Goal: Transaction & Acquisition: Obtain resource

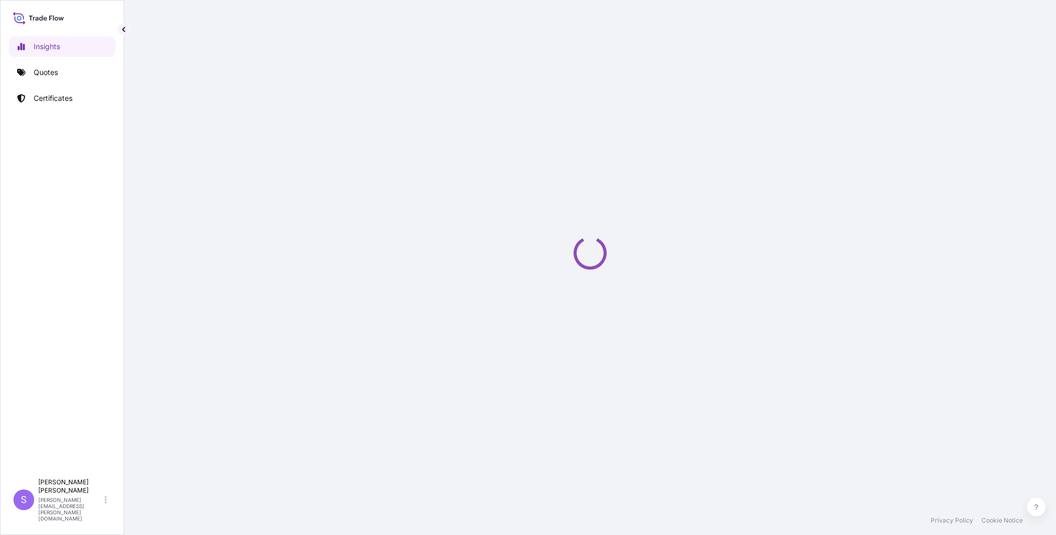
select select "2025"
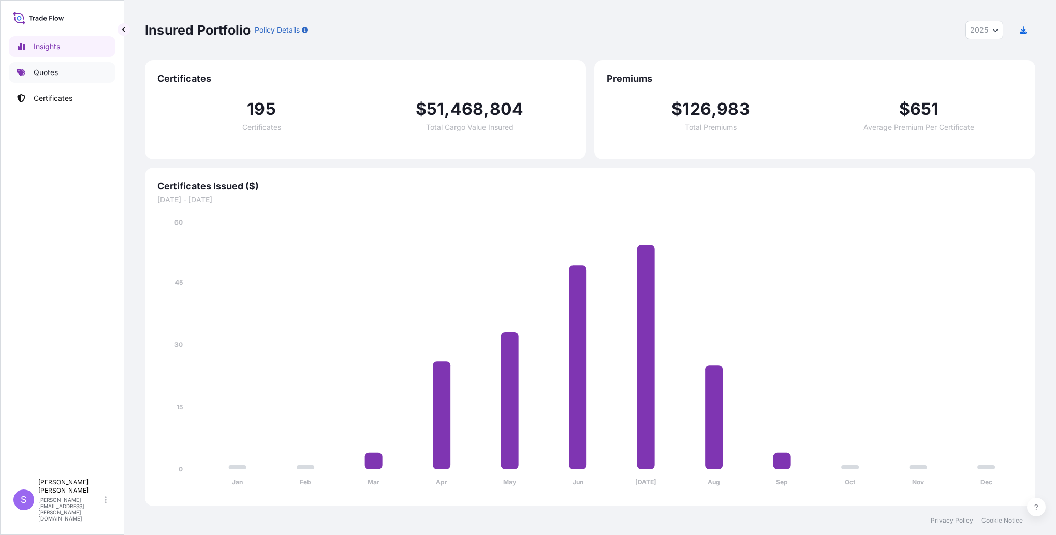
click at [39, 73] on p "Quotes" at bounding box center [46, 72] width 24 height 10
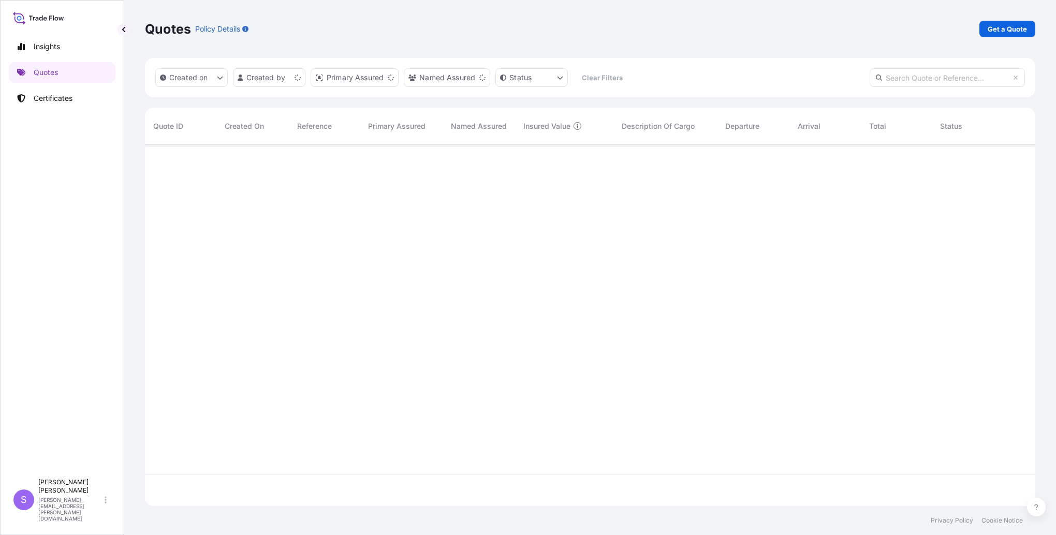
scroll to position [359, 882]
click at [988, 28] on p "Get a Quote" at bounding box center [1007, 29] width 39 height 10
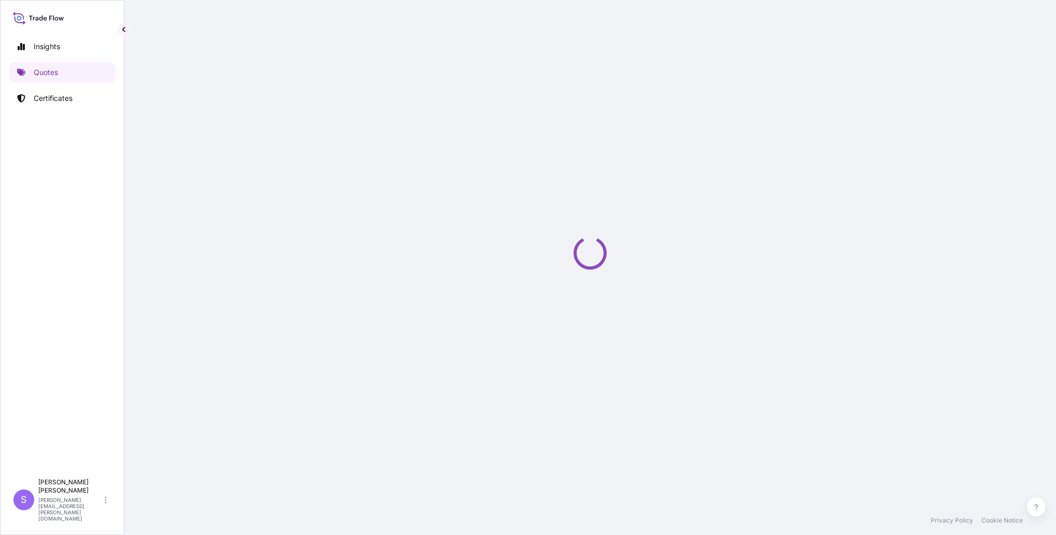
select select "Ocean Vessel"
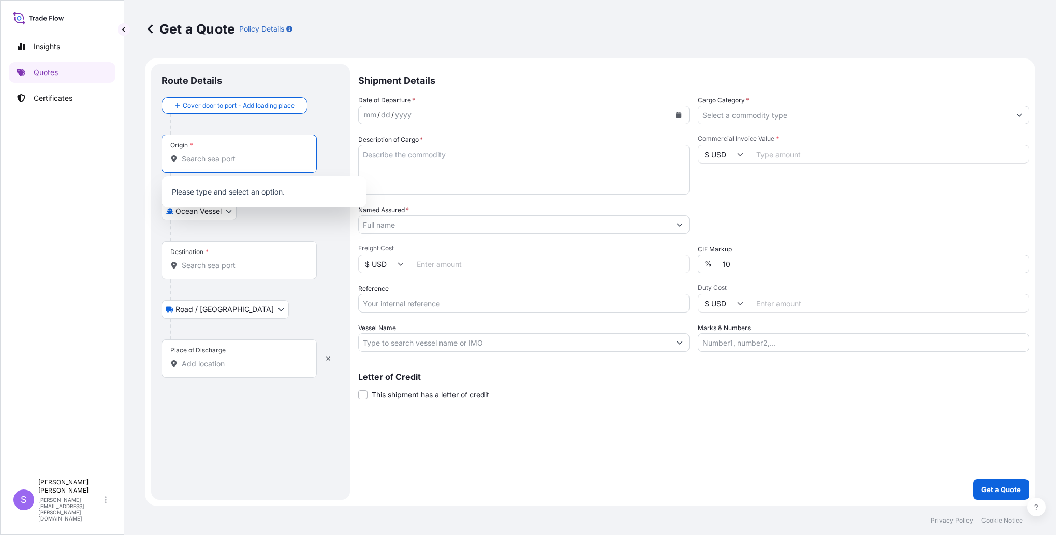
click at [214, 158] on input "Origin *" at bounding box center [243, 159] width 122 height 10
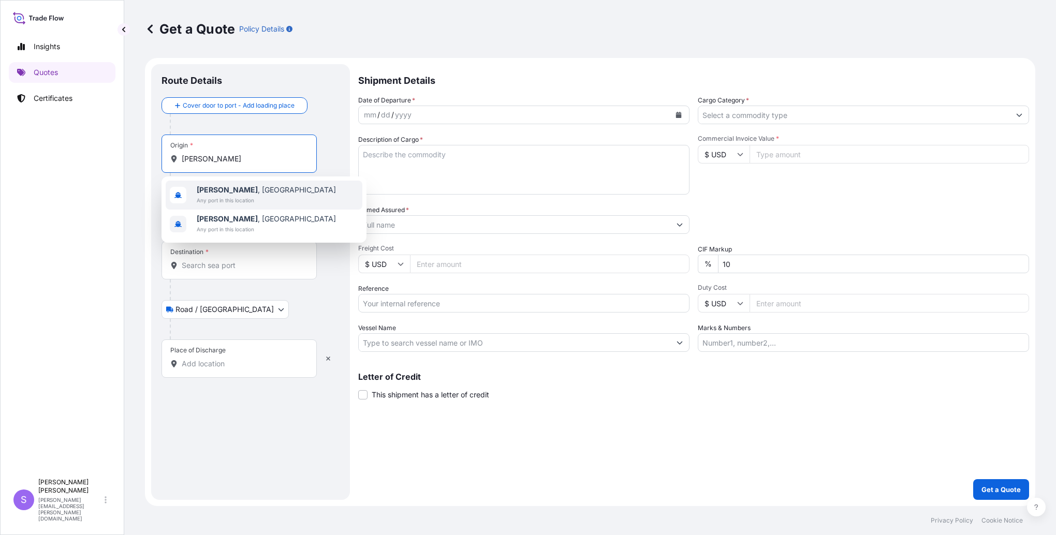
click at [230, 195] on span "Any port in this location" at bounding box center [266, 200] width 139 height 10
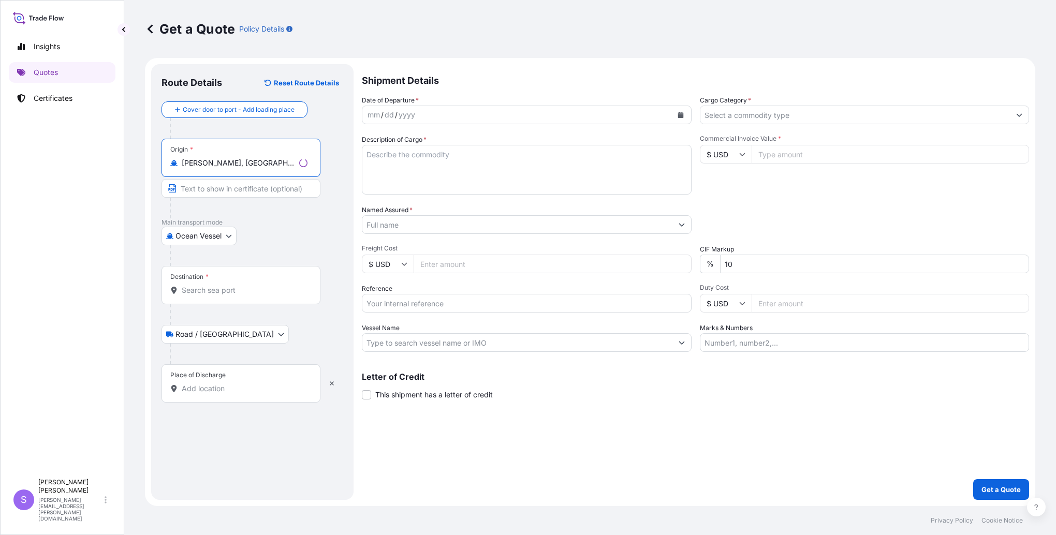
type input "[PERSON_NAME], [GEOGRAPHIC_DATA]"
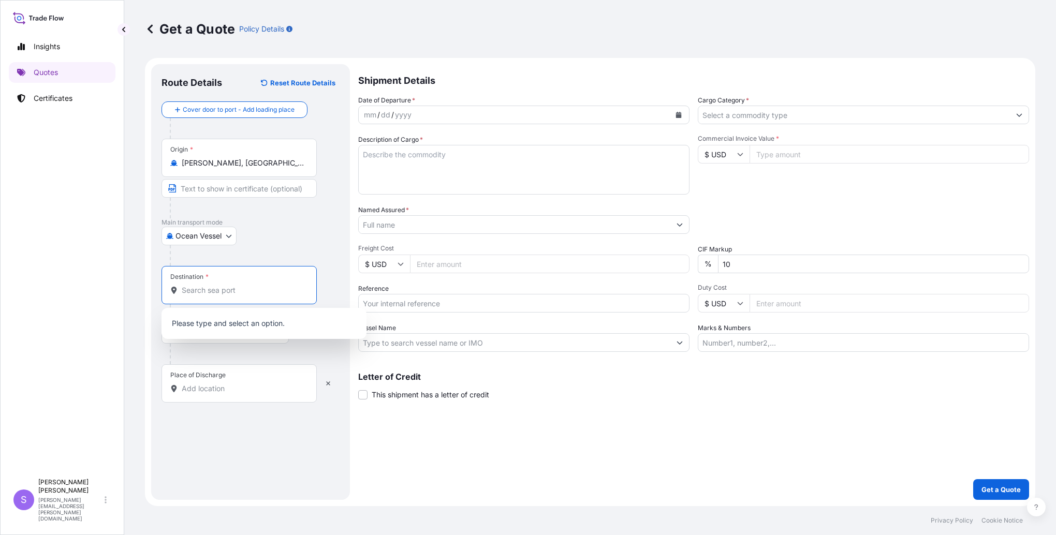
click at [230, 290] on input "Destination *" at bounding box center [243, 290] width 122 height 10
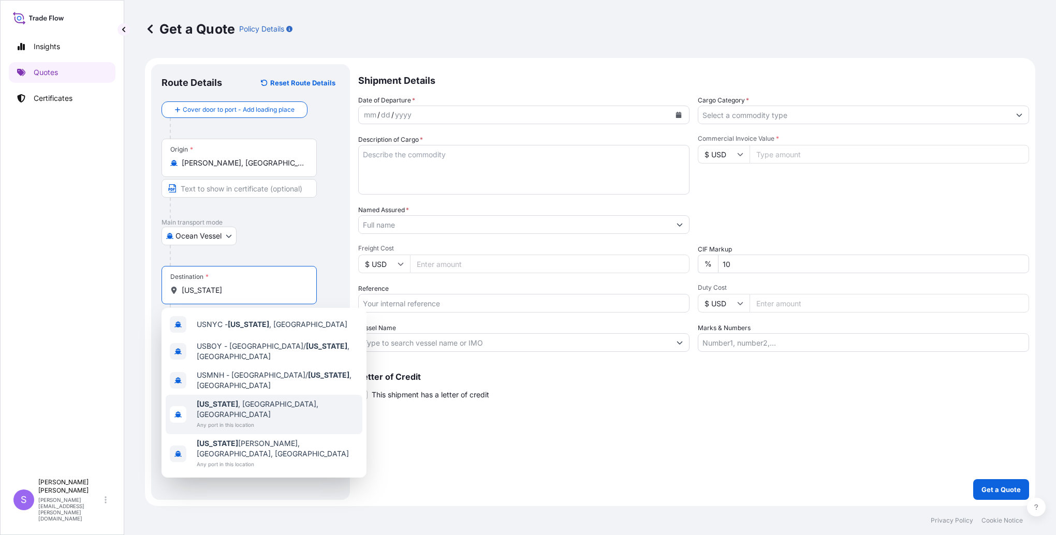
click at [241, 399] on span "[US_STATE] , [GEOGRAPHIC_DATA], [GEOGRAPHIC_DATA]" at bounding box center [278, 409] width 162 height 21
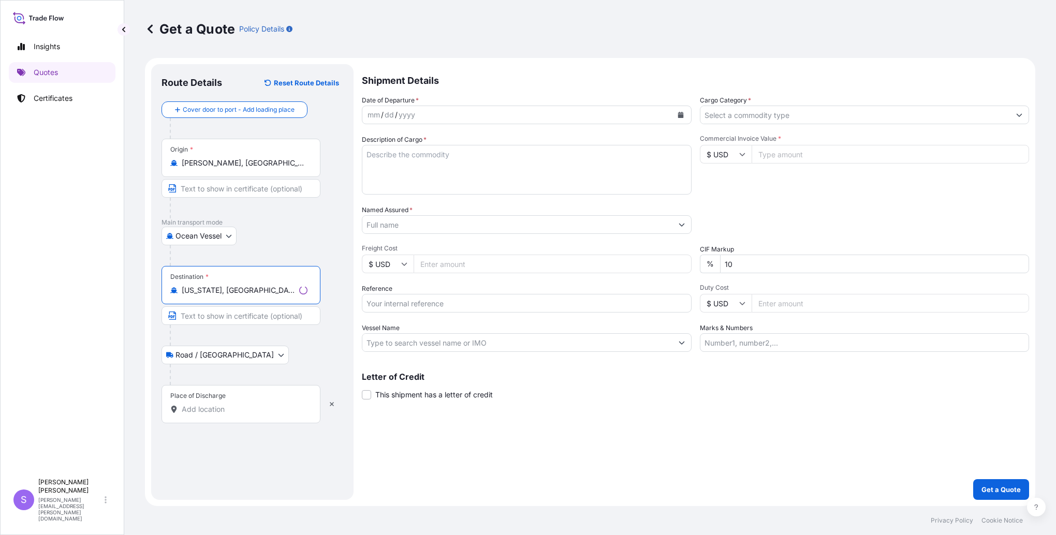
type input "[US_STATE], [GEOGRAPHIC_DATA], [GEOGRAPHIC_DATA]"
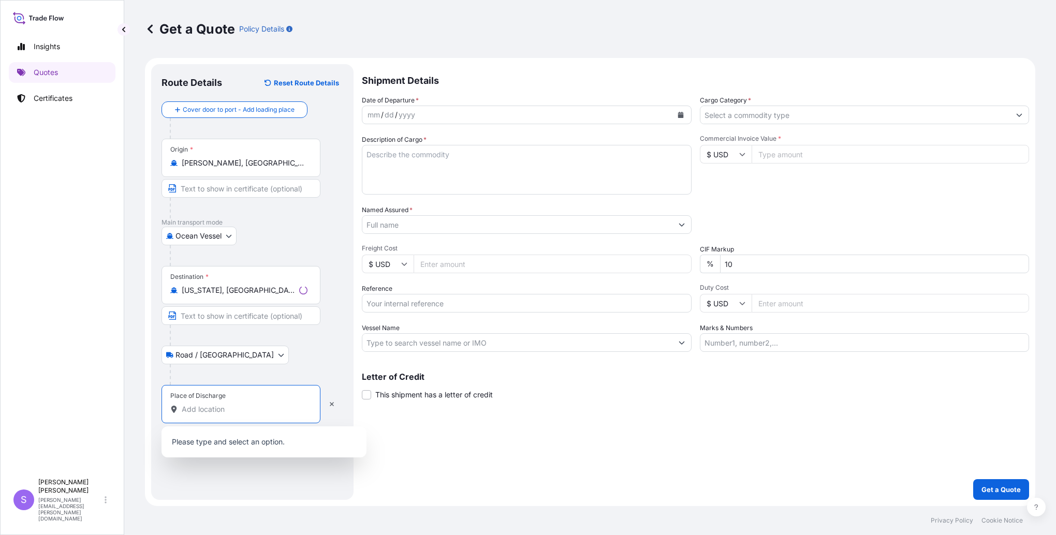
click at [236, 408] on input "Place of Discharge" at bounding box center [245, 409] width 126 height 10
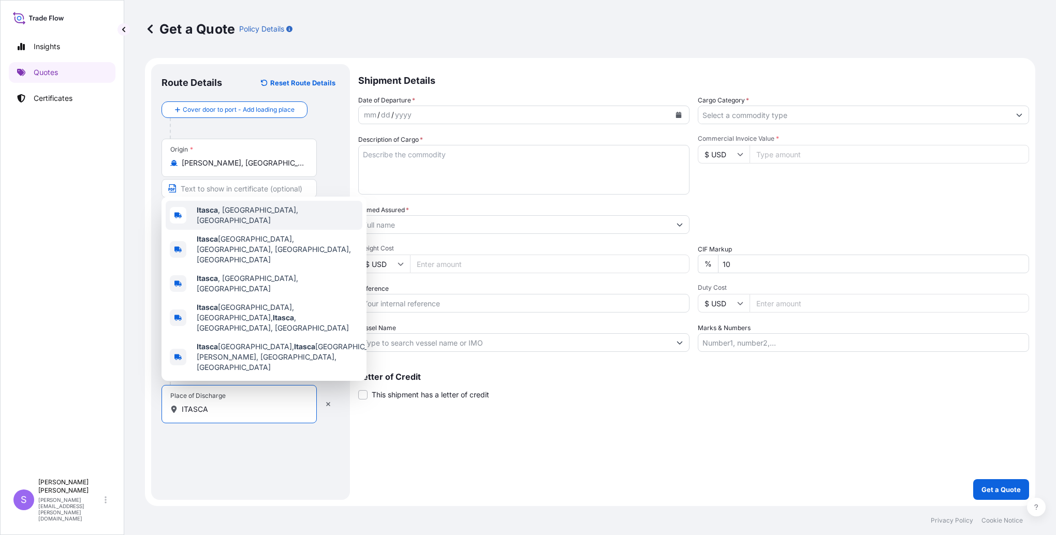
click at [237, 230] on div "Itasca , [GEOGRAPHIC_DATA], [GEOGRAPHIC_DATA]" at bounding box center [264, 215] width 197 height 29
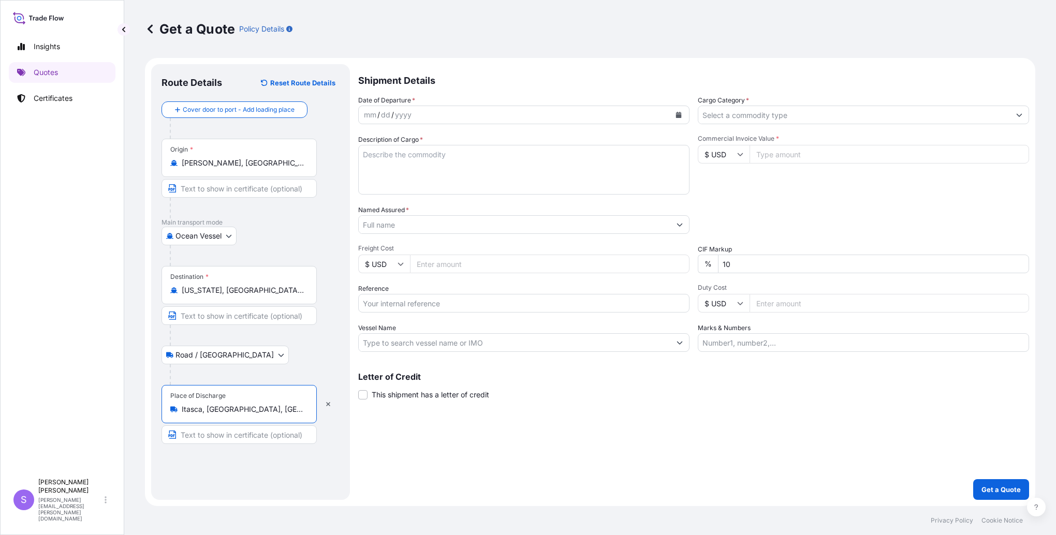
type input "Itasca, [GEOGRAPHIC_DATA], [GEOGRAPHIC_DATA]"
click at [681, 117] on icon "Calendar" at bounding box center [679, 115] width 6 height 6
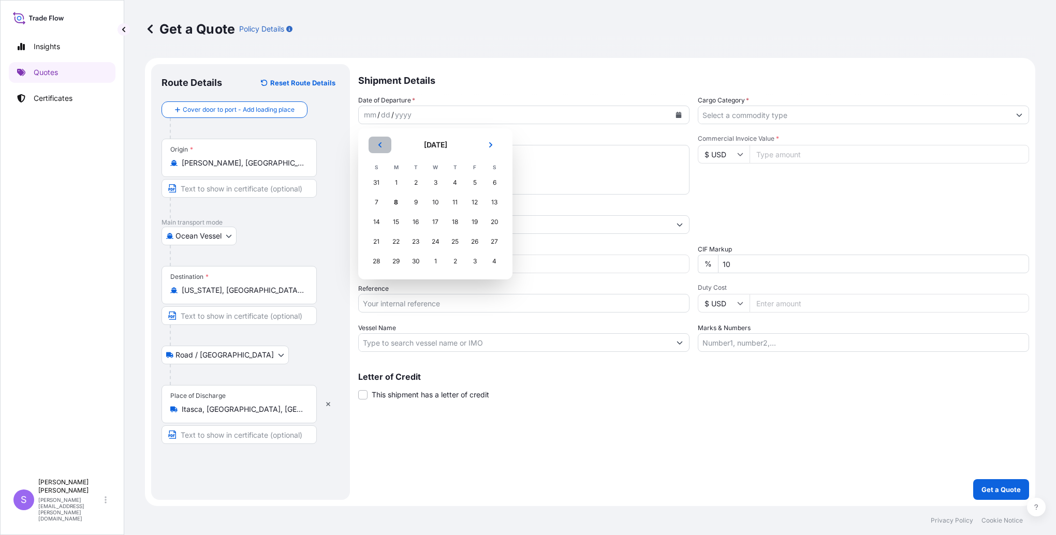
click at [381, 147] on icon "Previous" at bounding box center [379, 144] width 3 height 5
click at [377, 262] on div "24" at bounding box center [376, 261] width 19 height 19
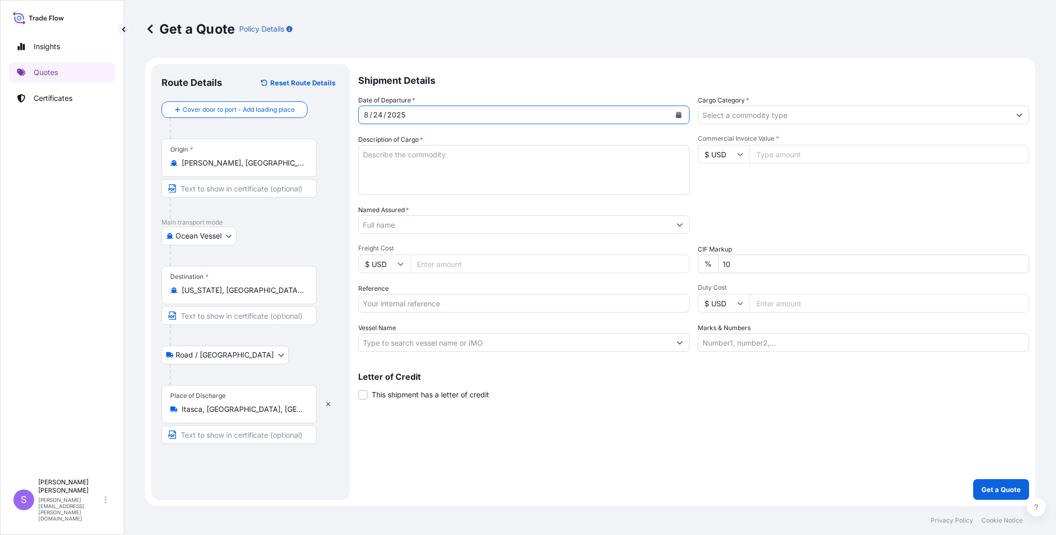
click at [749, 114] on input "Cargo Category *" at bounding box center [854, 115] width 312 height 19
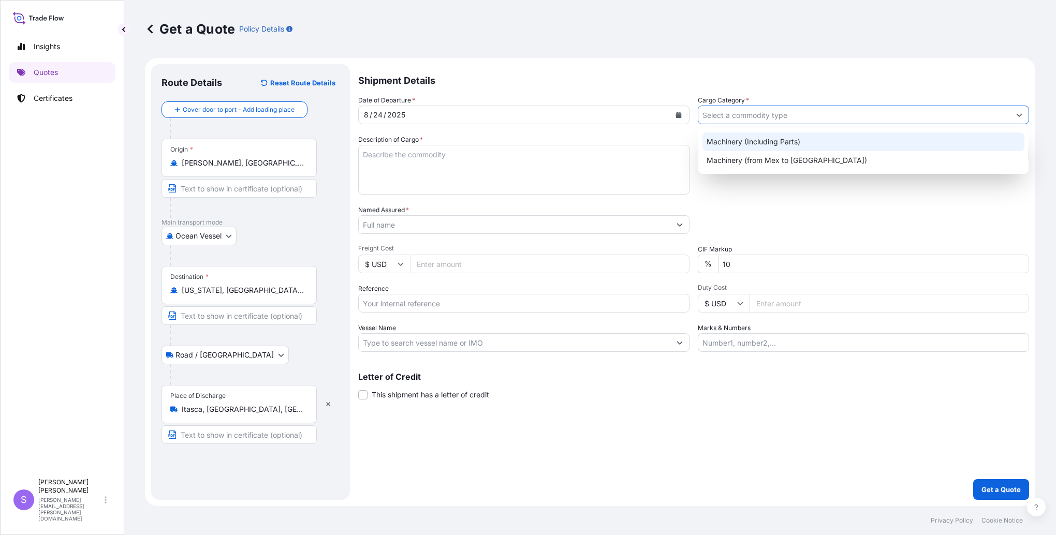
click at [724, 136] on div "Machinery (Including Parts)" at bounding box center [863, 142] width 322 height 19
type input "Machinery (Including Parts)"
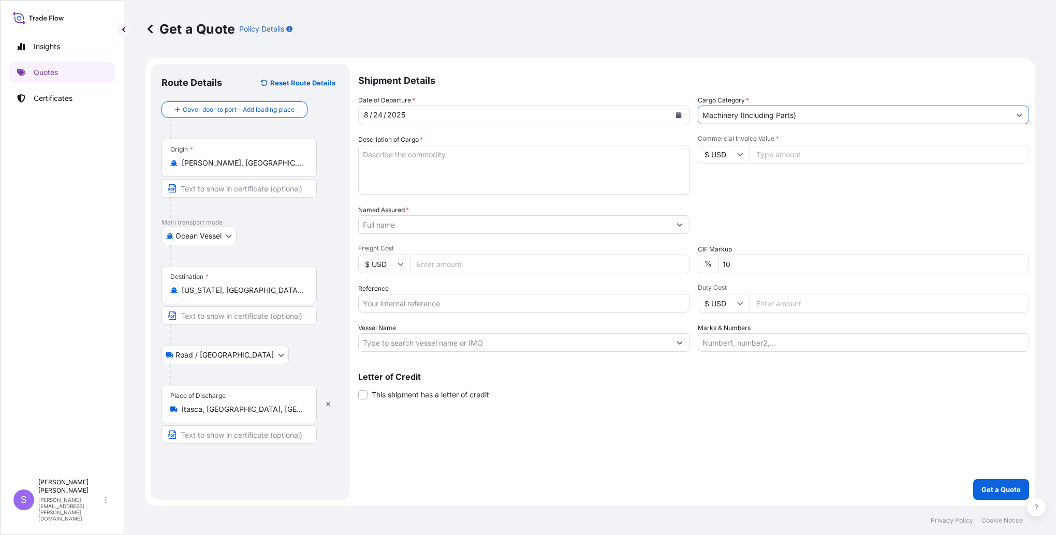
click at [529, 180] on textarea "Description of Cargo *" at bounding box center [523, 170] width 331 height 50
click at [405, 156] on textarea "Description of Cargo *" at bounding box center [523, 170] width 331 height 50
paste textarea "F00125146"
click at [411, 155] on textarea "F00125146" at bounding box center [523, 170] width 331 height 50
paste textarea "High Speed Eagle V9, Milling Machine (Specify Options) / Hig"
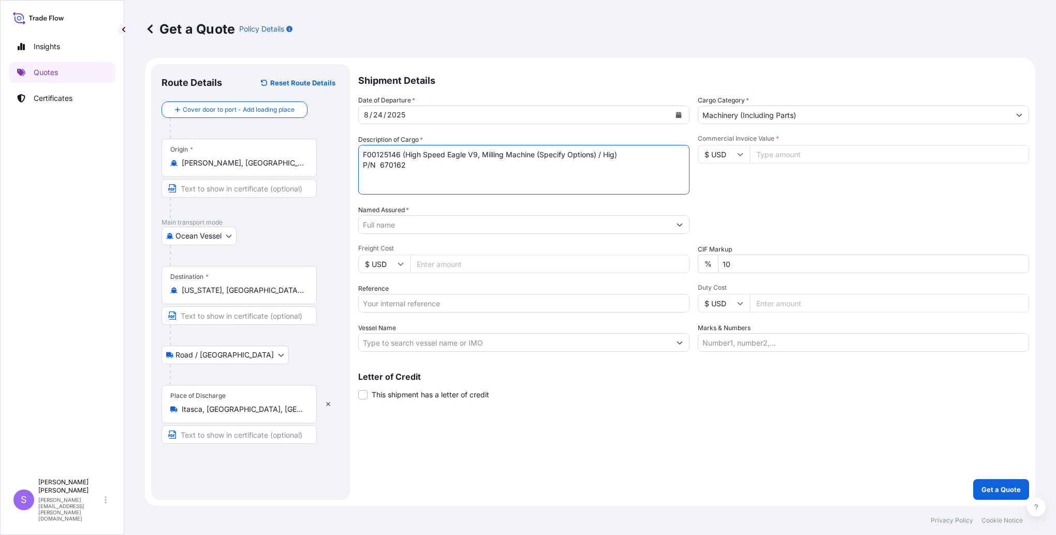
type textarea "F00125146 (High Speed Eagle V9, Milling Machine (Specify Options) / Hig) P/N 67…"
click at [799, 150] on input "Commercial Invoice Value *" at bounding box center [890, 154] width 280 height 19
type input "593344.00"
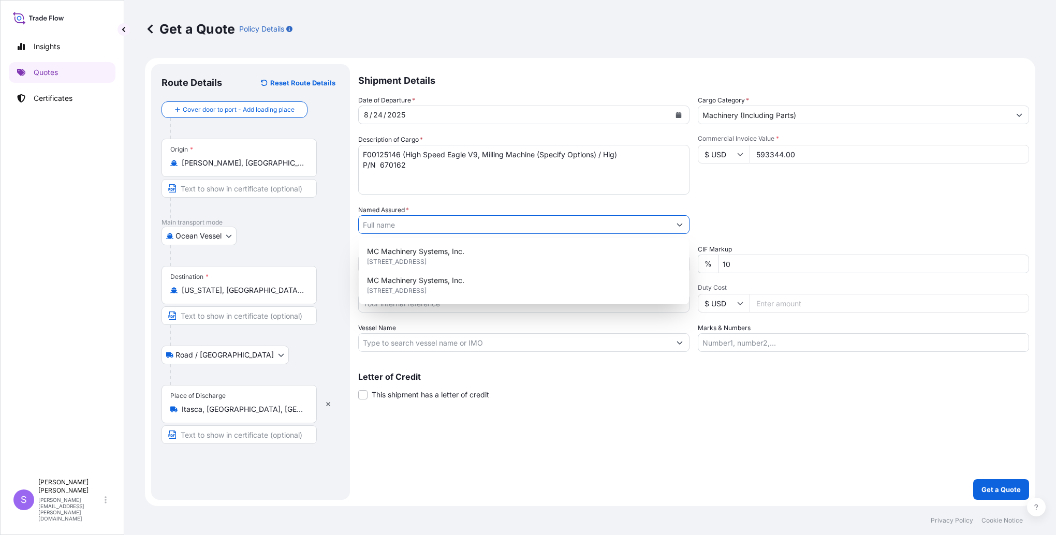
click at [493, 228] on input "Named Assured *" at bounding box center [515, 224] width 312 height 19
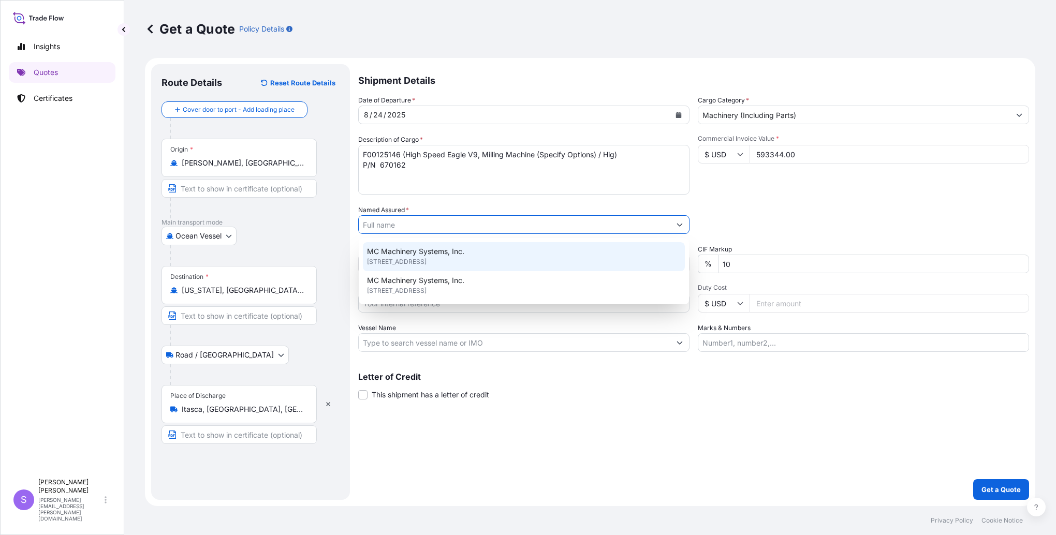
click at [445, 255] on span "MC Machinery Systems, Inc." at bounding box center [415, 251] width 97 height 10
type input "MC Machinery Systems, Inc."
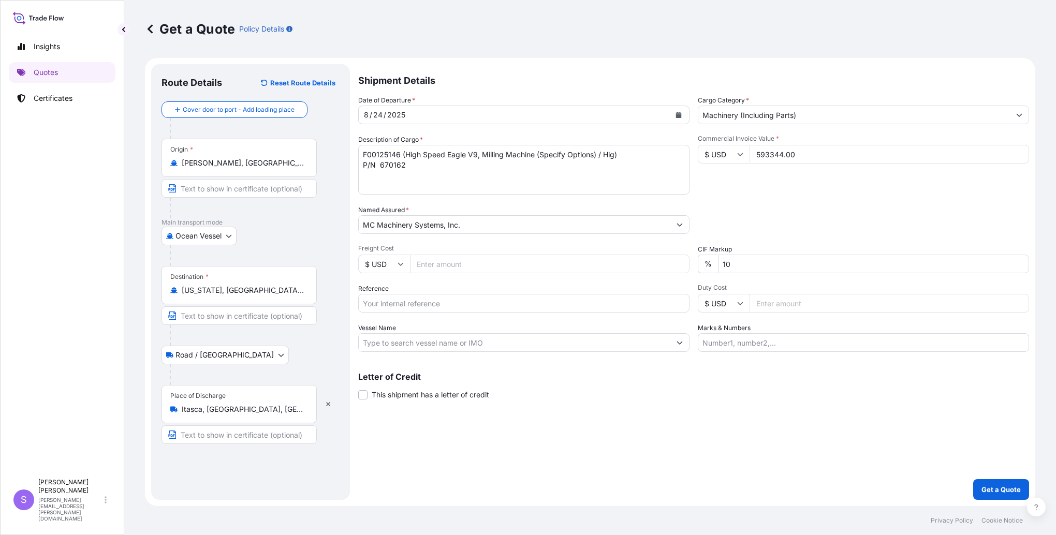
click at [455, 271] on input "Freight Cost" at bounding box center [550, 264] width 280 height 19
type input "27815.00"
click at [445, 310] on input "Reference" at bounding box center [523, 303] width 331 height 19
type input "HAM0093805"
click at [435, 346] on input "Vessel Name" at bounding box center [515, 342] width 312 height 19
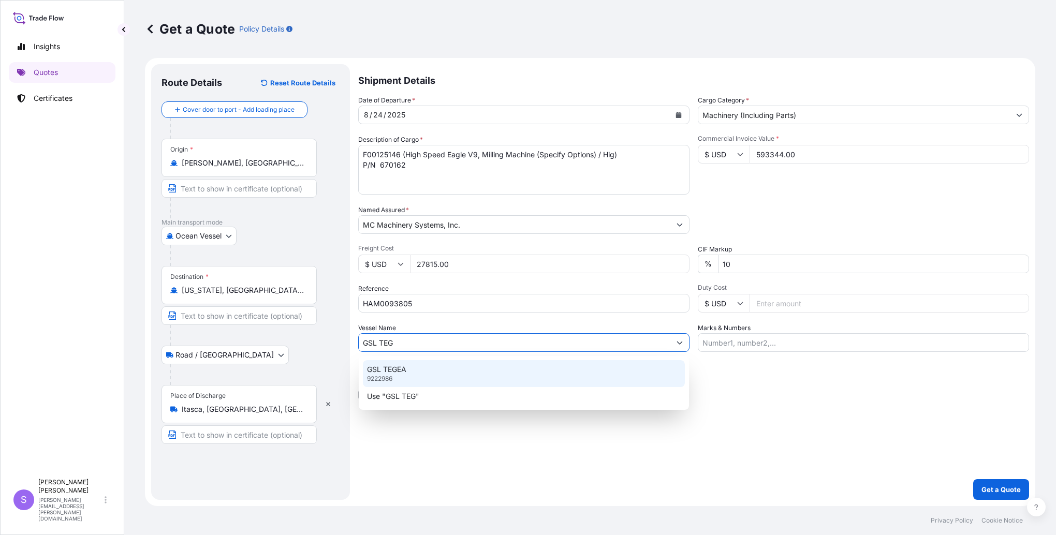
click at [414, 368] on div "GSL TEGEA 9222986" at bounding box center [524, 373] width 322 height 27
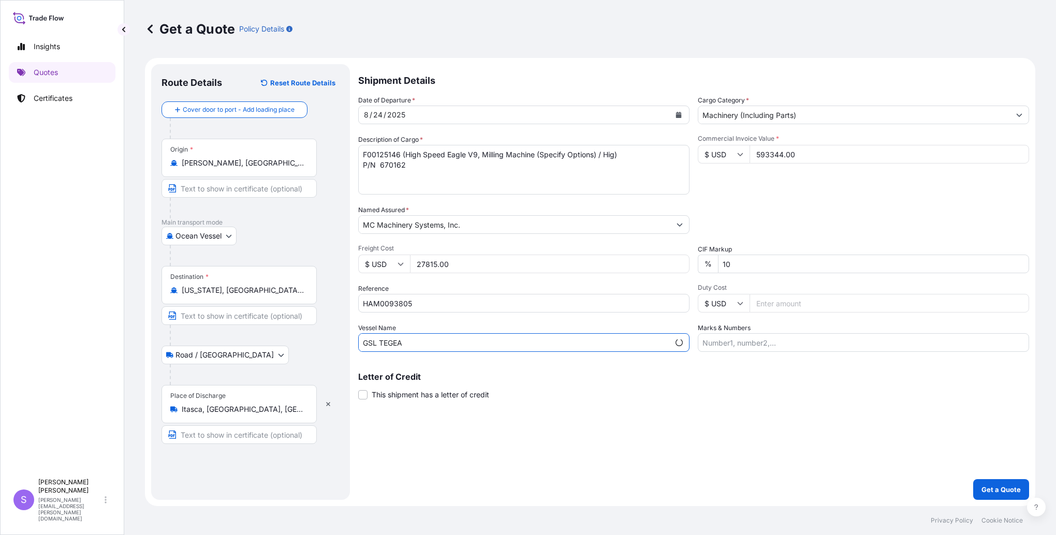
type input "GSL TEGEA"
click at [763, 342] on input "Marks & Numbers" at bounding box center [863, 342] width 331 height 19
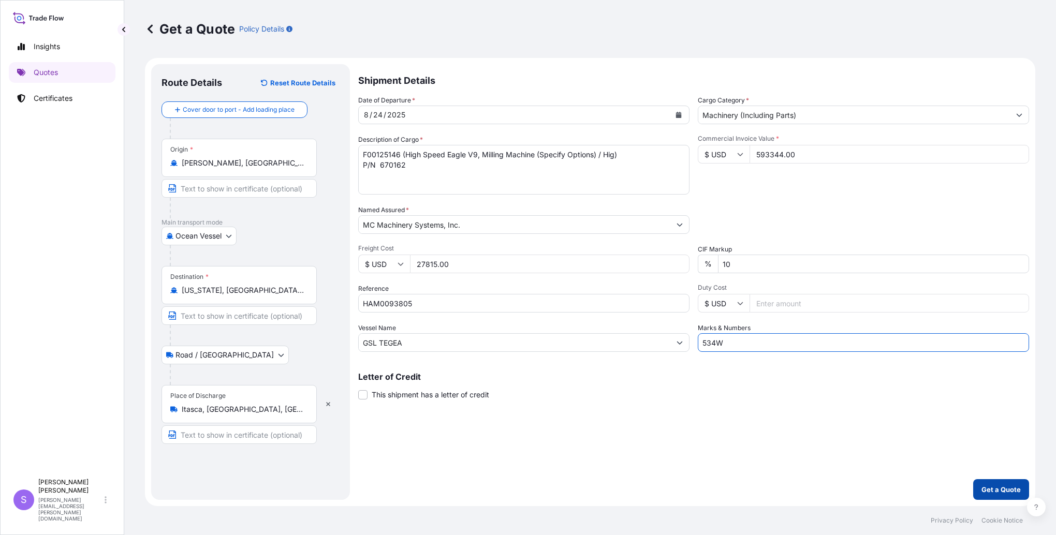
type input "534W"
click at [994, 485] on p "Get a Quote" at bounding box center [1000, 490] width 39 height 10
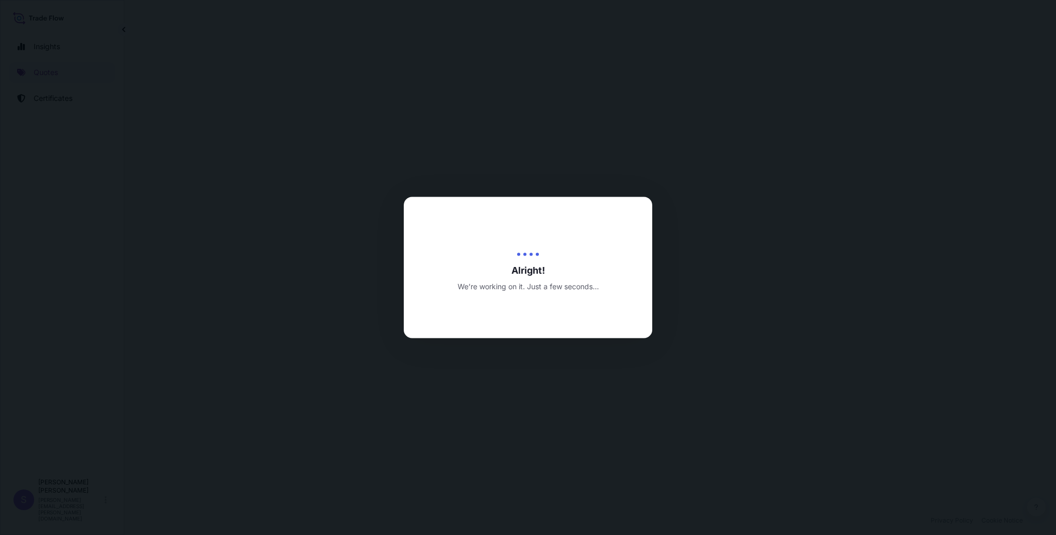
select select "Ocean Vessel"
select select "Road / [GEOGRAPHIC_DATA]"
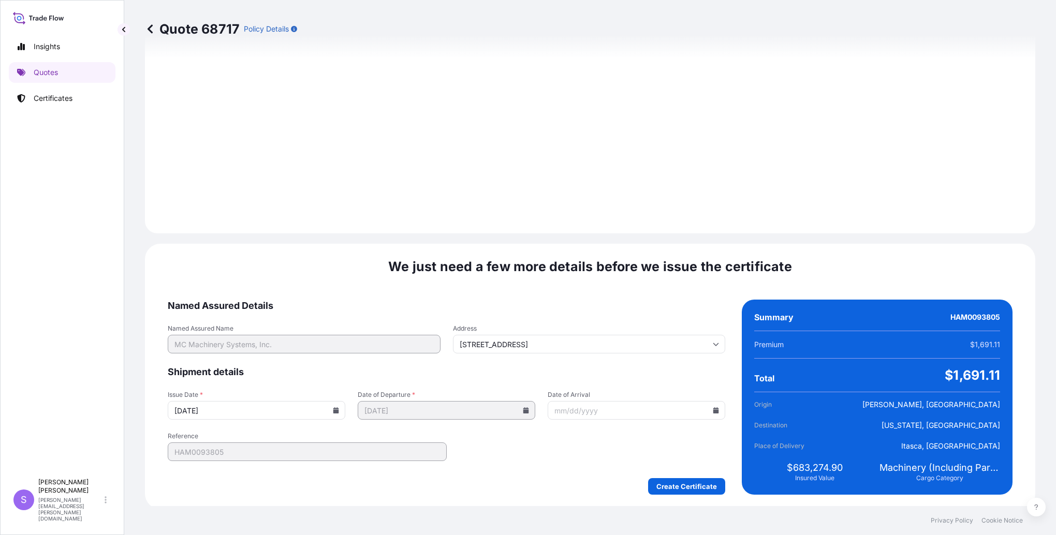
scroll to position [1162, 0]
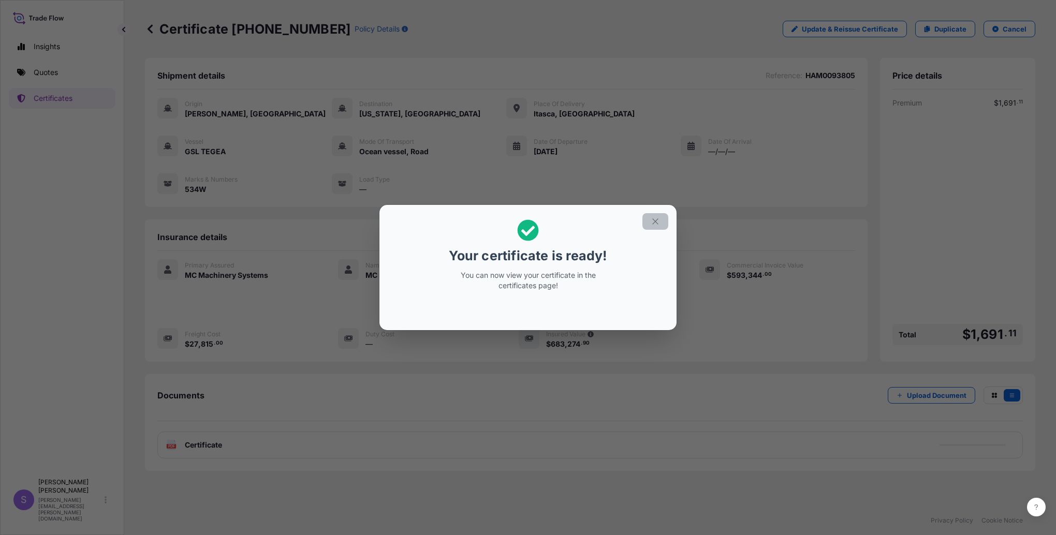
click at [648, 218] on button "button" at bounding box center [655, 221] width 26 height 17
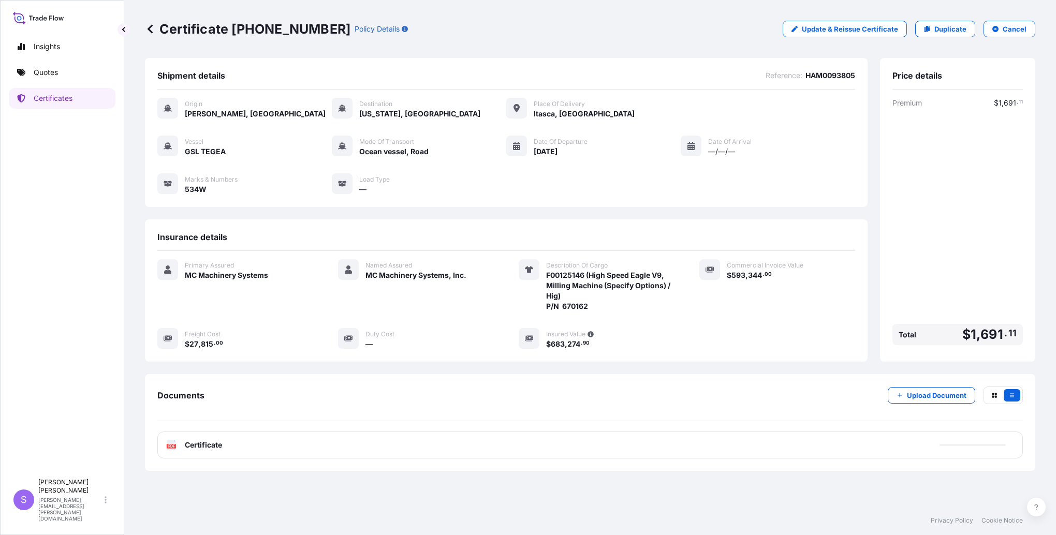
click at [146, 12] on div "Certificate [PHONE_NUMBER] Policy Details Update & Reissue Certificate Duplicat…" at bounding box center [590, 29] width 890 height 58
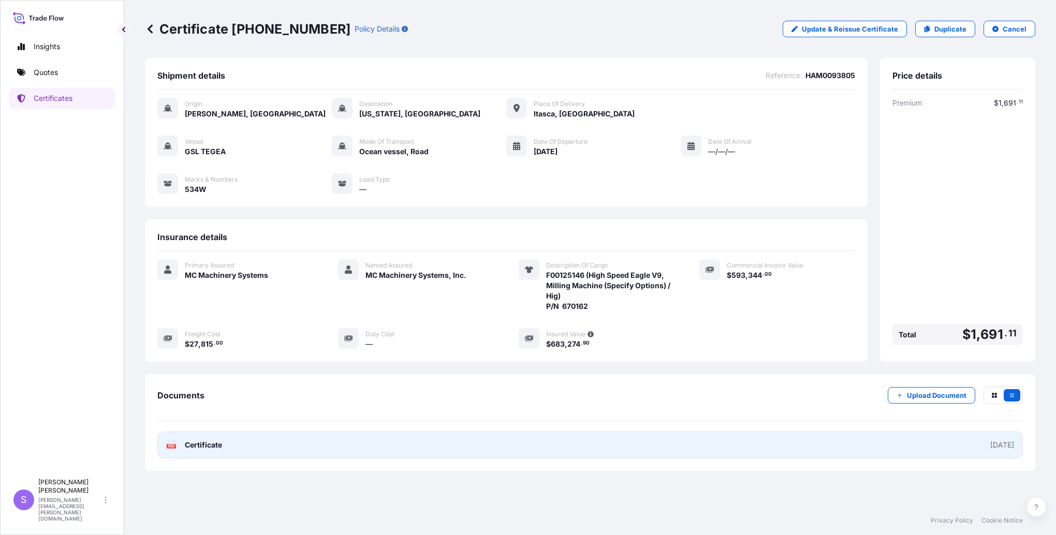
click at [229, 438] on link "PDF Certificate [DATE]" at bounding box center [590, 445] width 866 height 27
